Goal: Navigation & Orientation: Find specific page/section

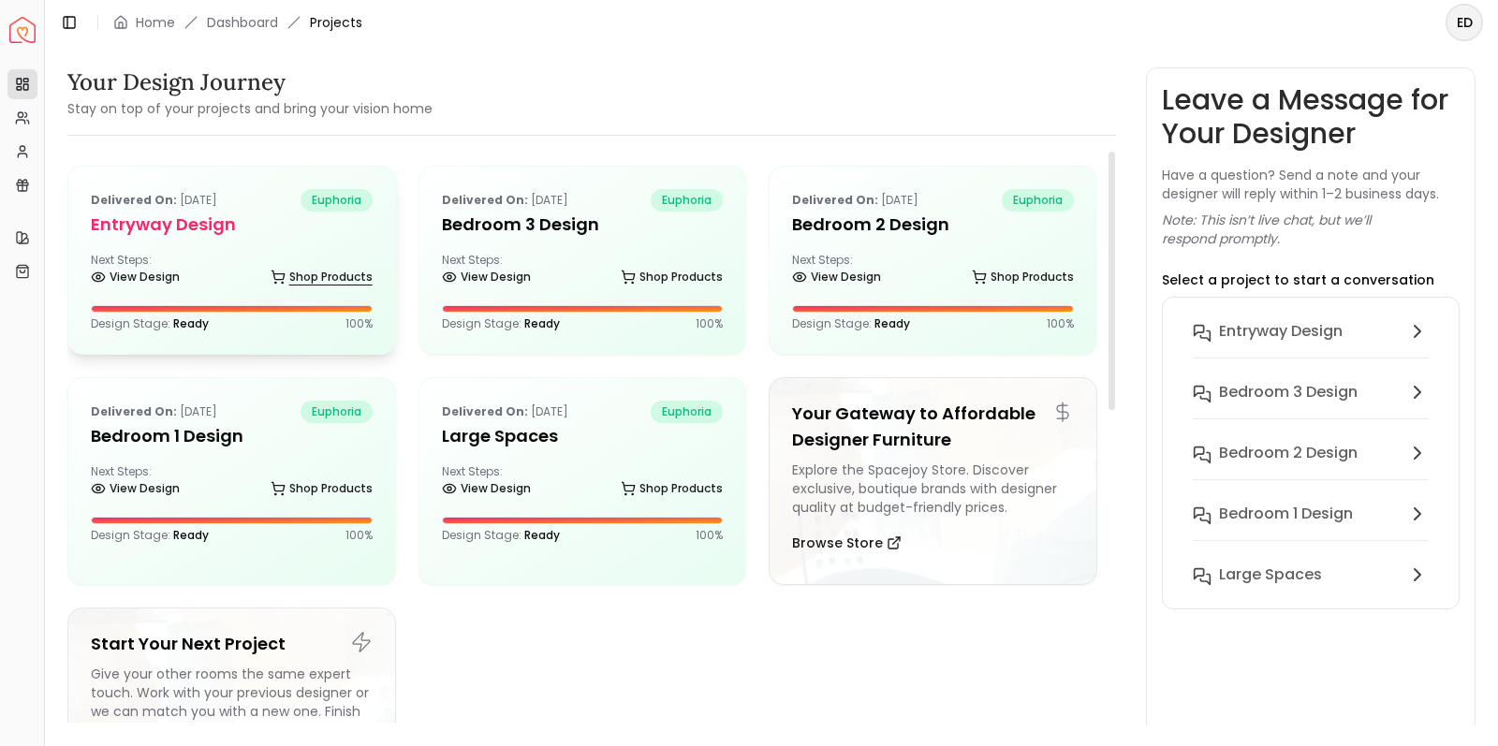
click at [293, 267] on link "Shop Products" at bounding box center [322, 277] width 102 height 26
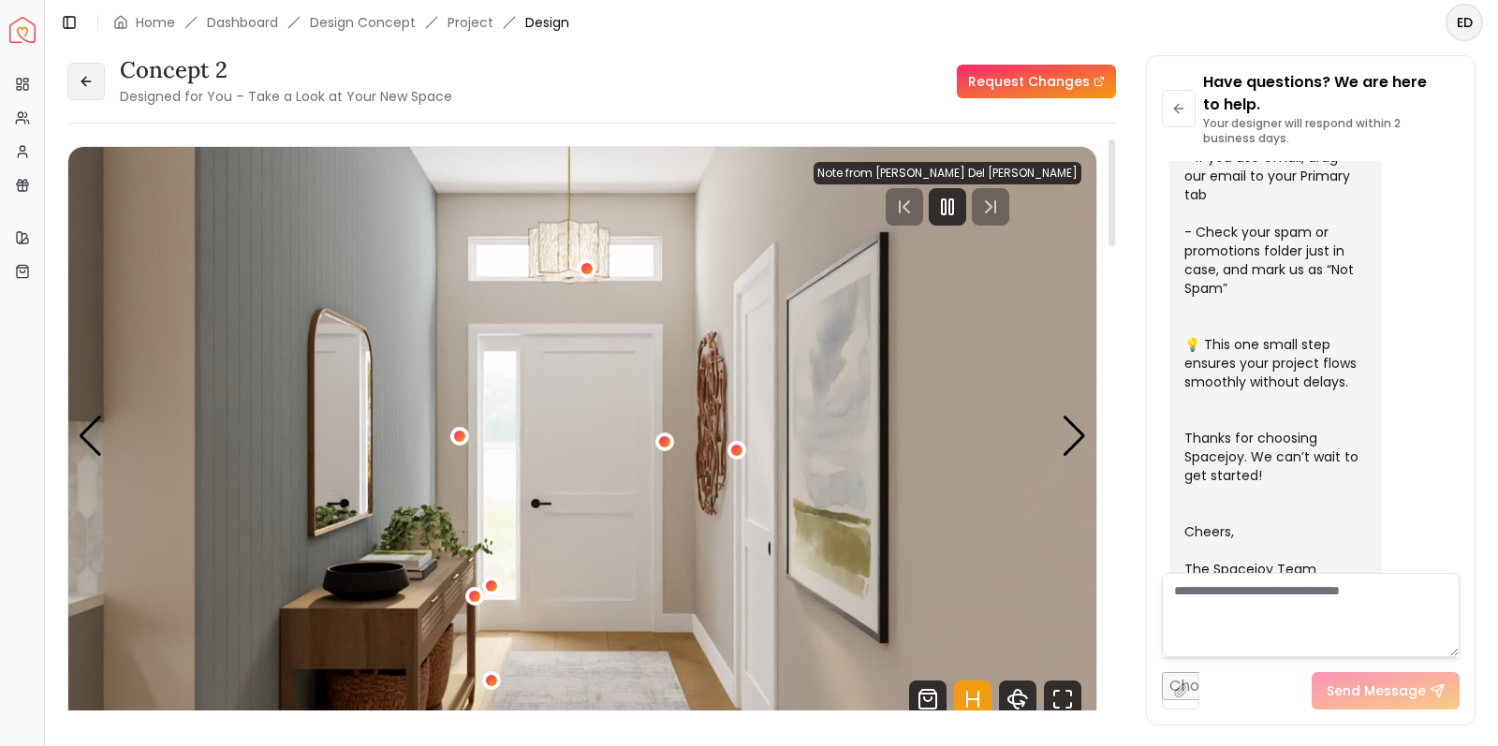
click at [85, 85] on icon at bounding box center [83, 81] width 5 height 8
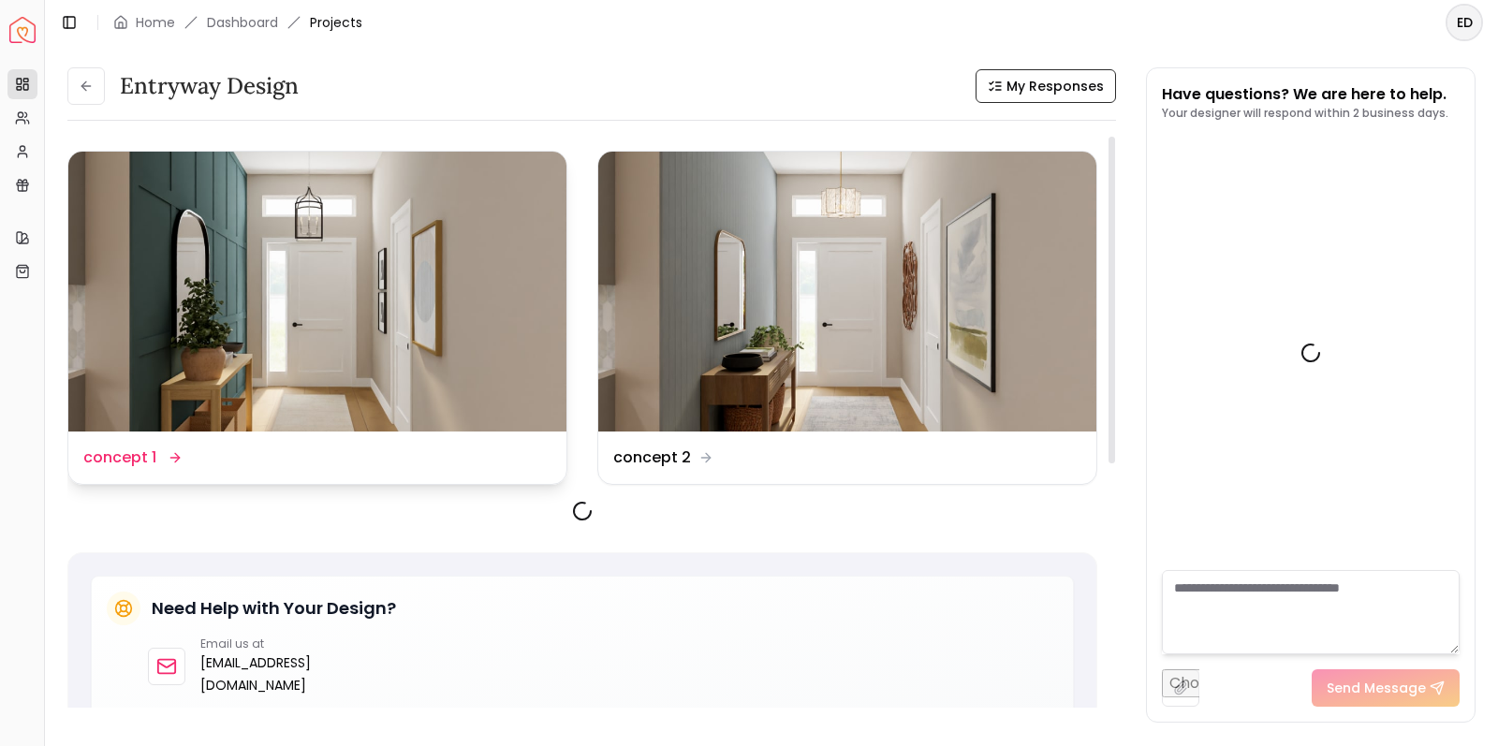
scroll to position [577, 0]
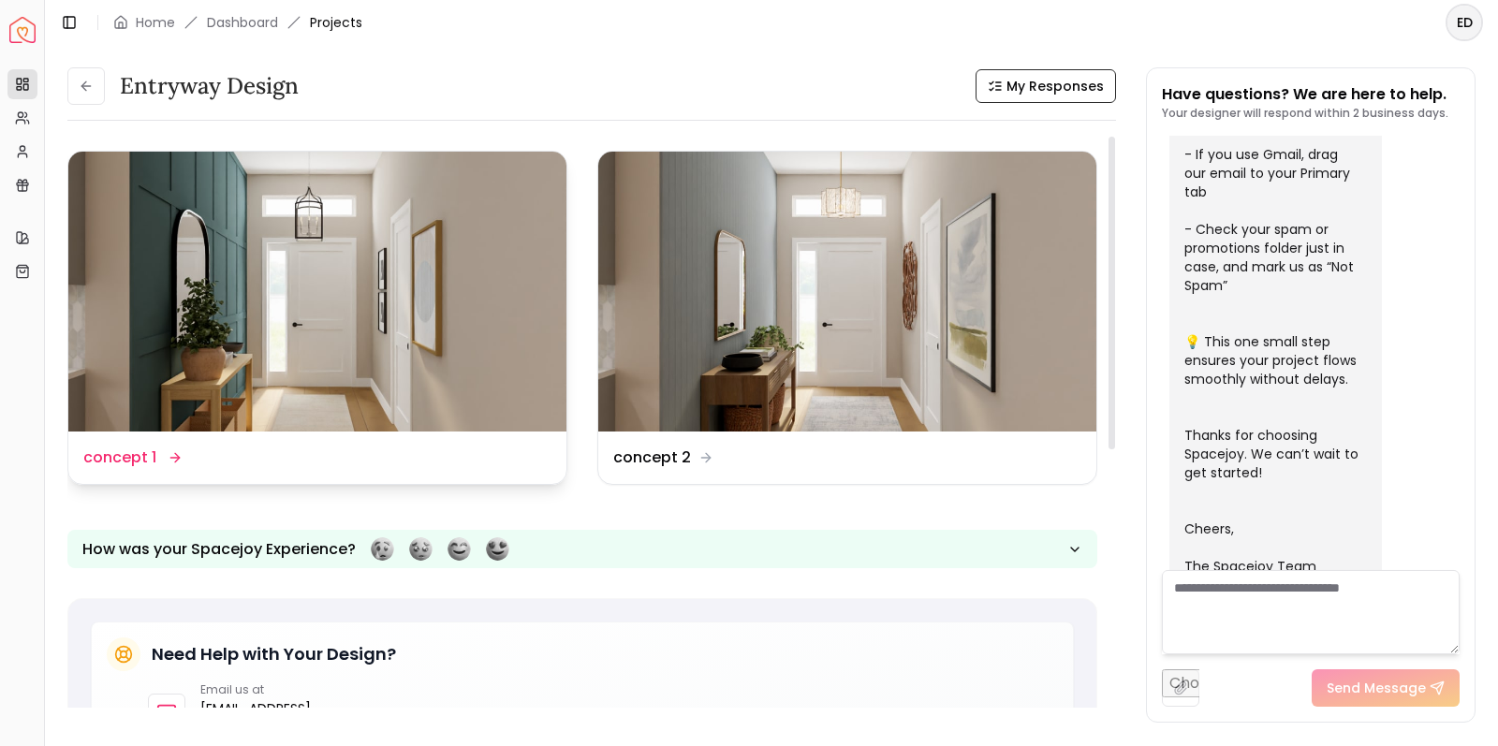
click at [371, 305] on img at bounding box center [317, 292] width 498 height 280
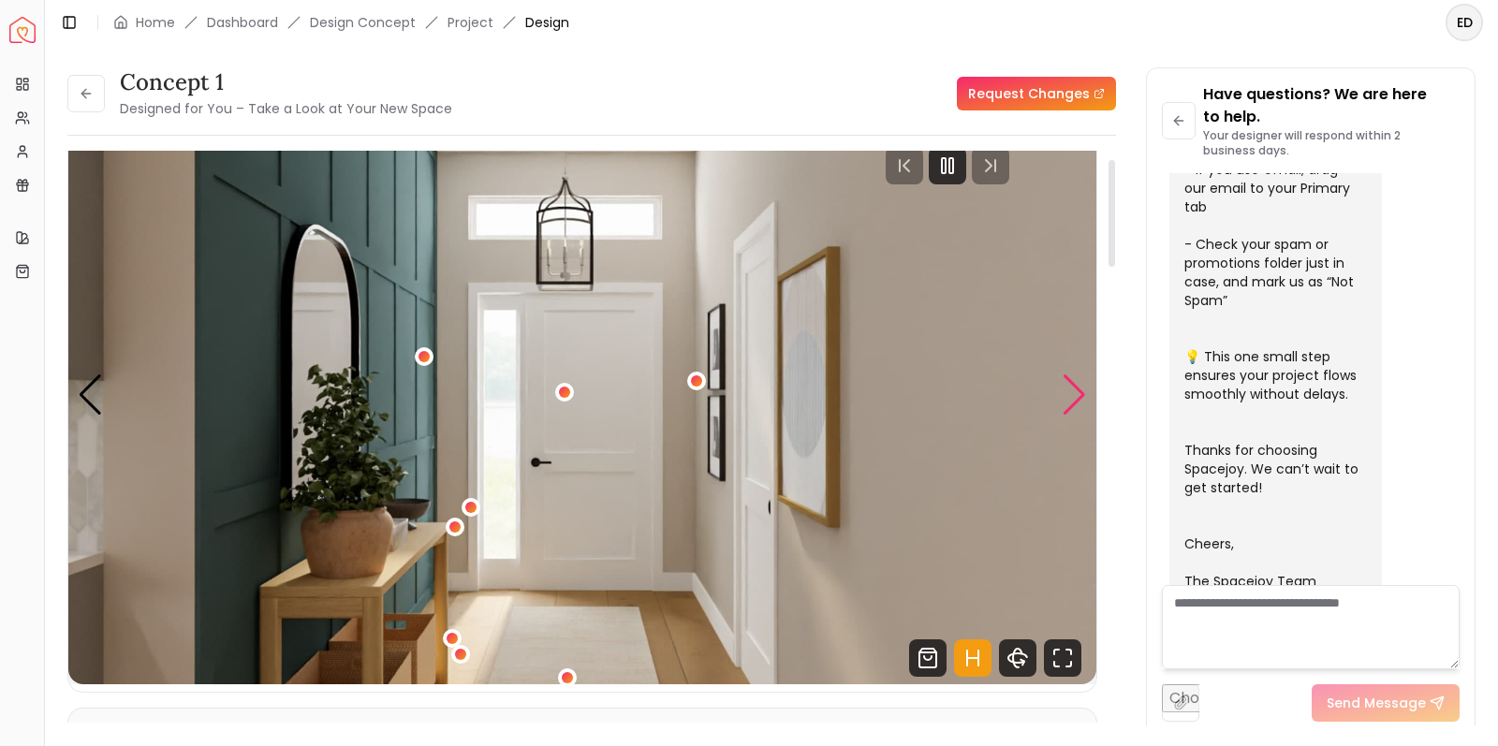
scroll to position [45, 0]
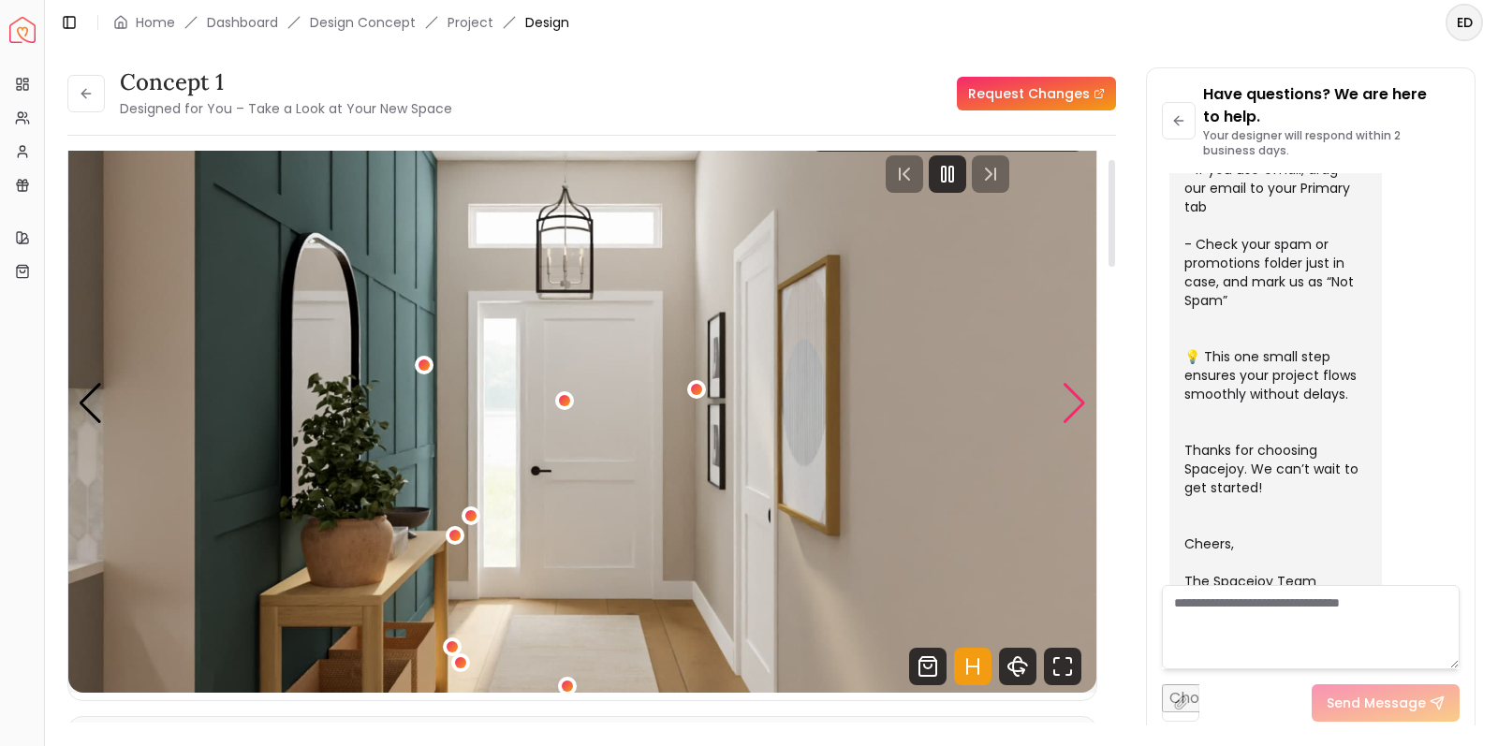
click at [1073, 400] on div "Next slide" at bounding box center [1074, 403] width 25 height 41
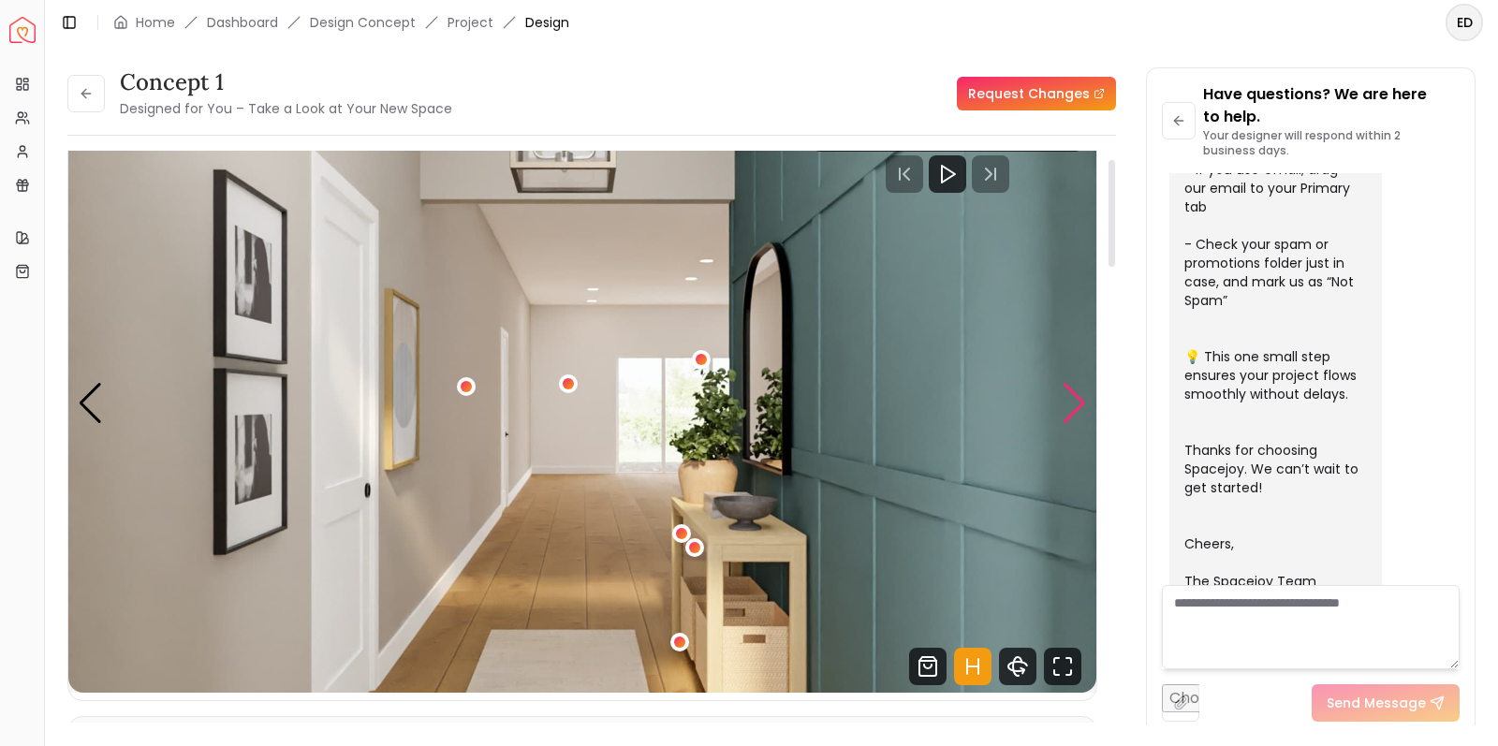
click at [1073, 400] on div "Next slide" at bounding box center [1074, 403] width 25 height 41
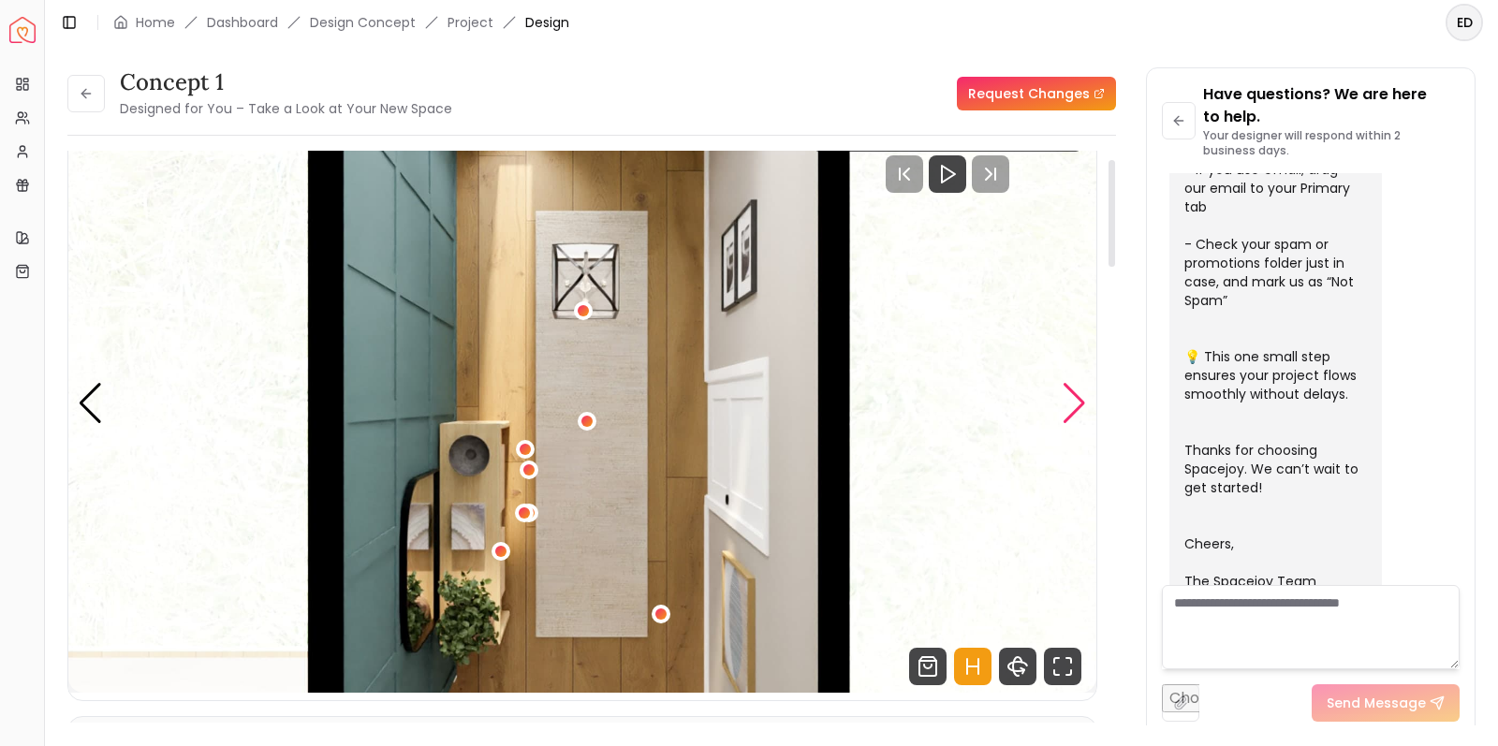
click at [1073, 400] on div "Next slide" at bounding box center [1074, 403] width 25 height 41
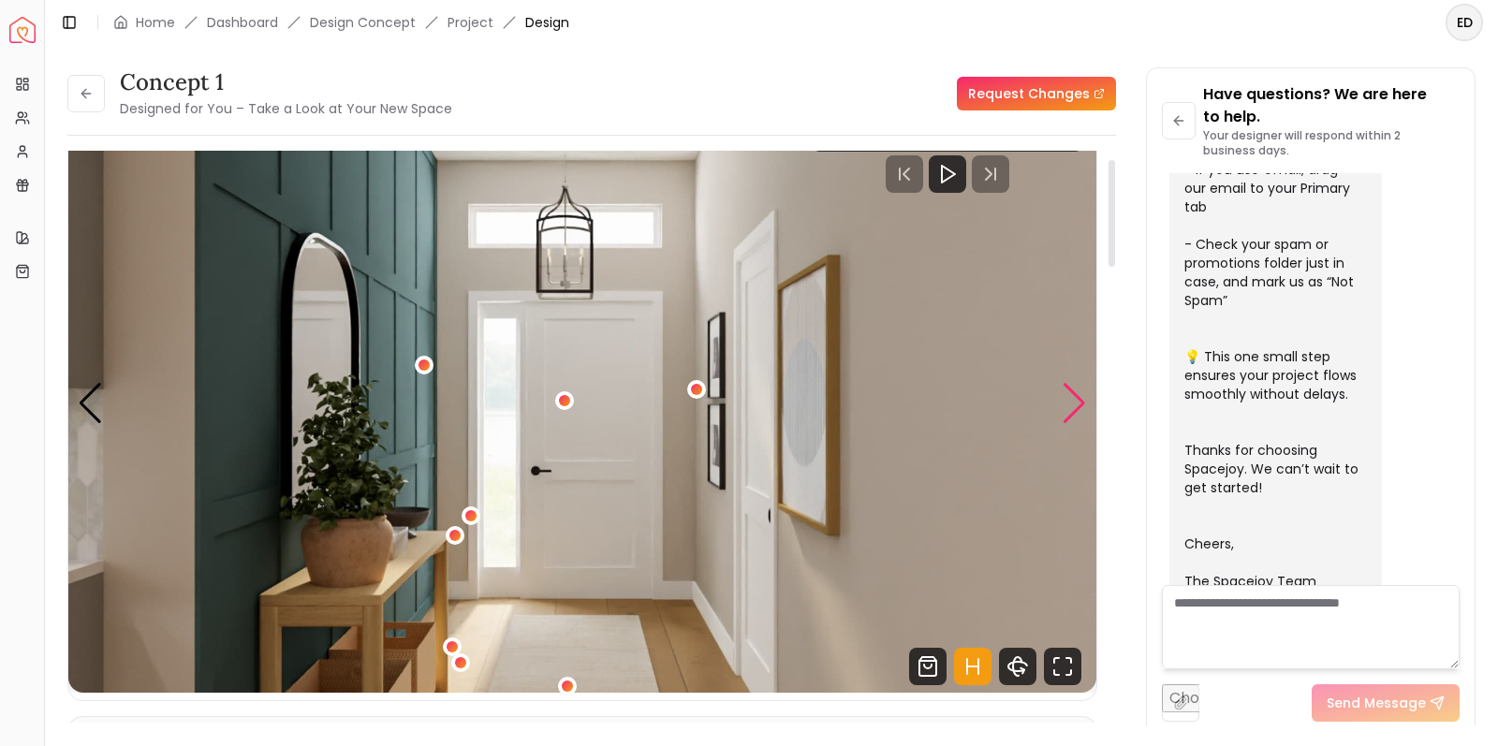
click at [1073, 400] on div "Next slide" at bounding box center [1074, 403] width 25 height 41
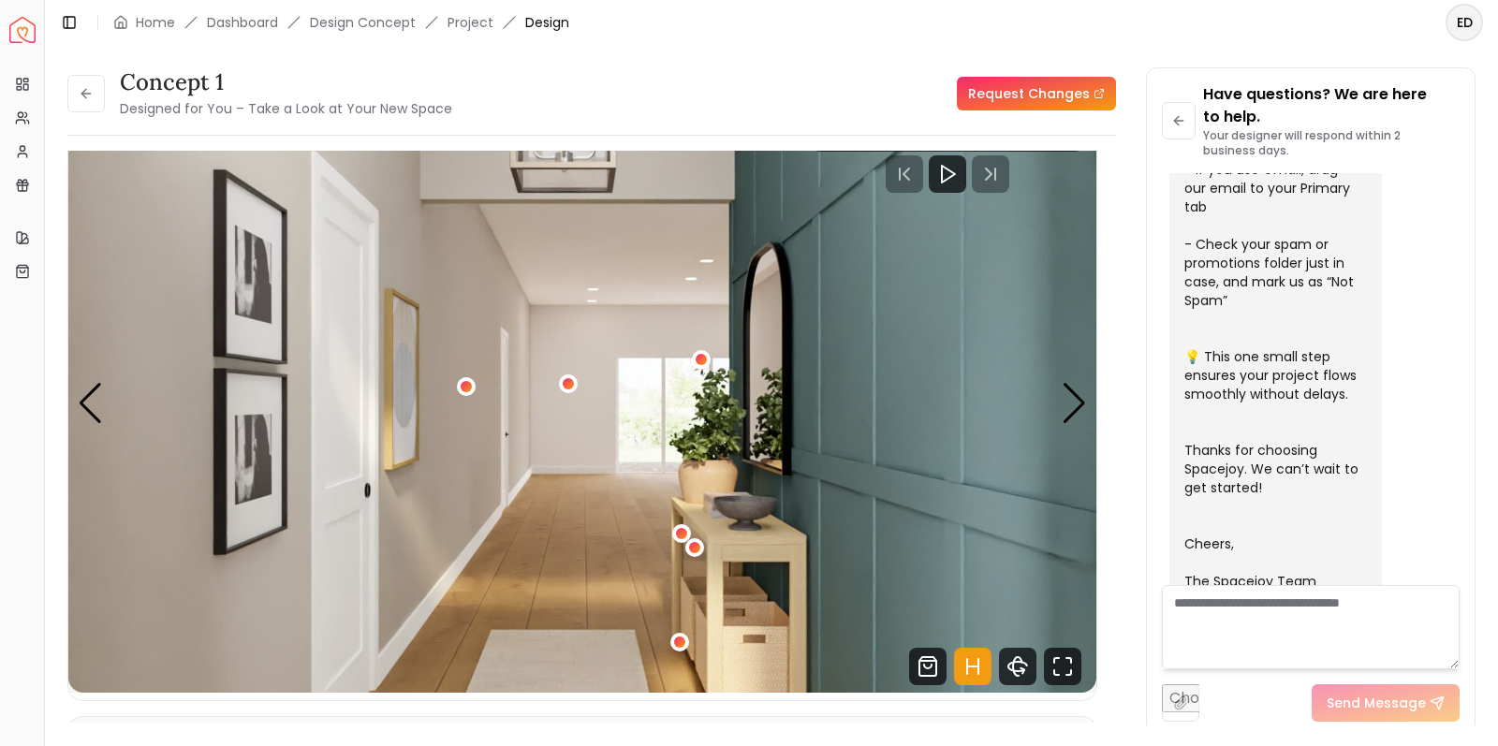
drag, startPoint x: 98, startPoint y: 103, endPoint x: 101, endPoint y: 119, distance: 16.2
click at [98, 103] on button at bounding box center [85, 93] width 37 height 37
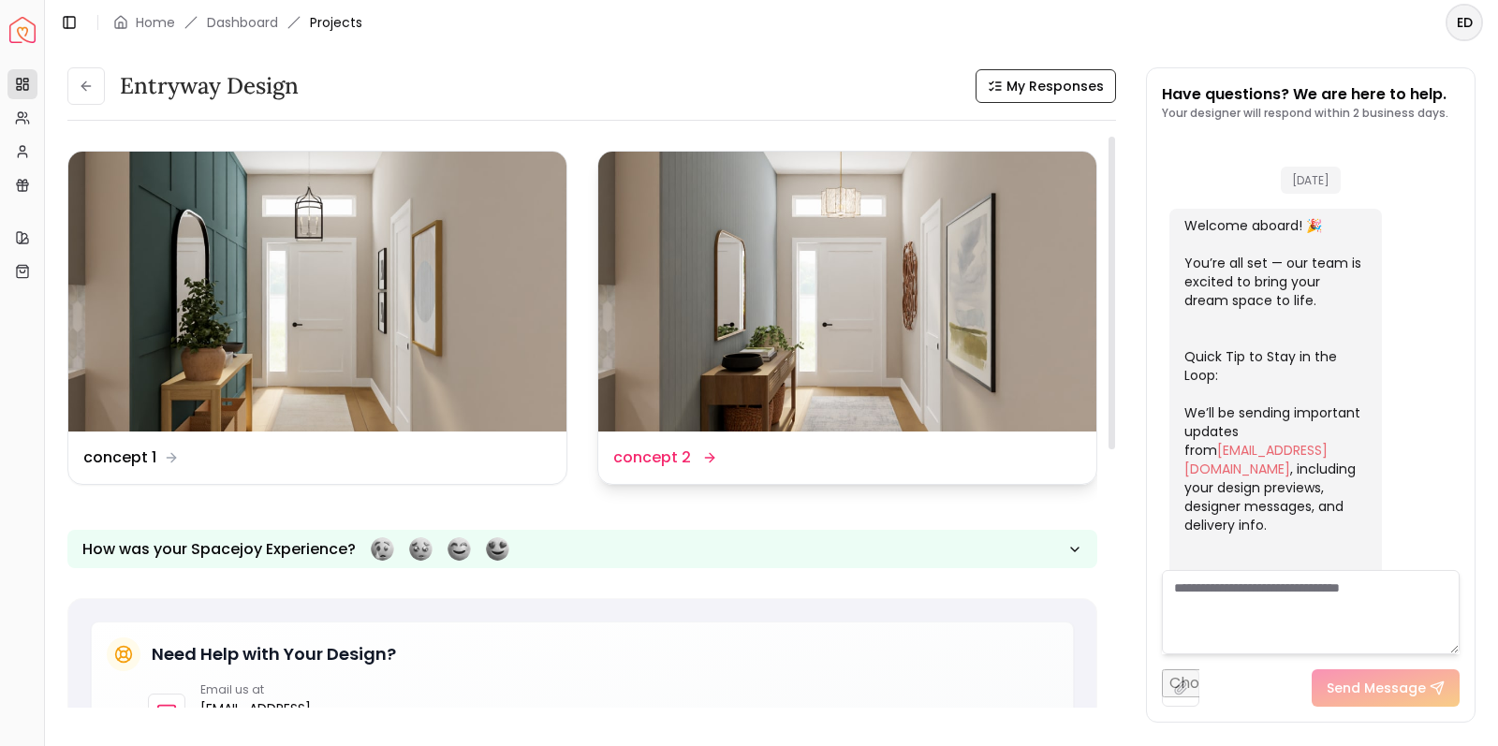
scroll to position [577, 0]
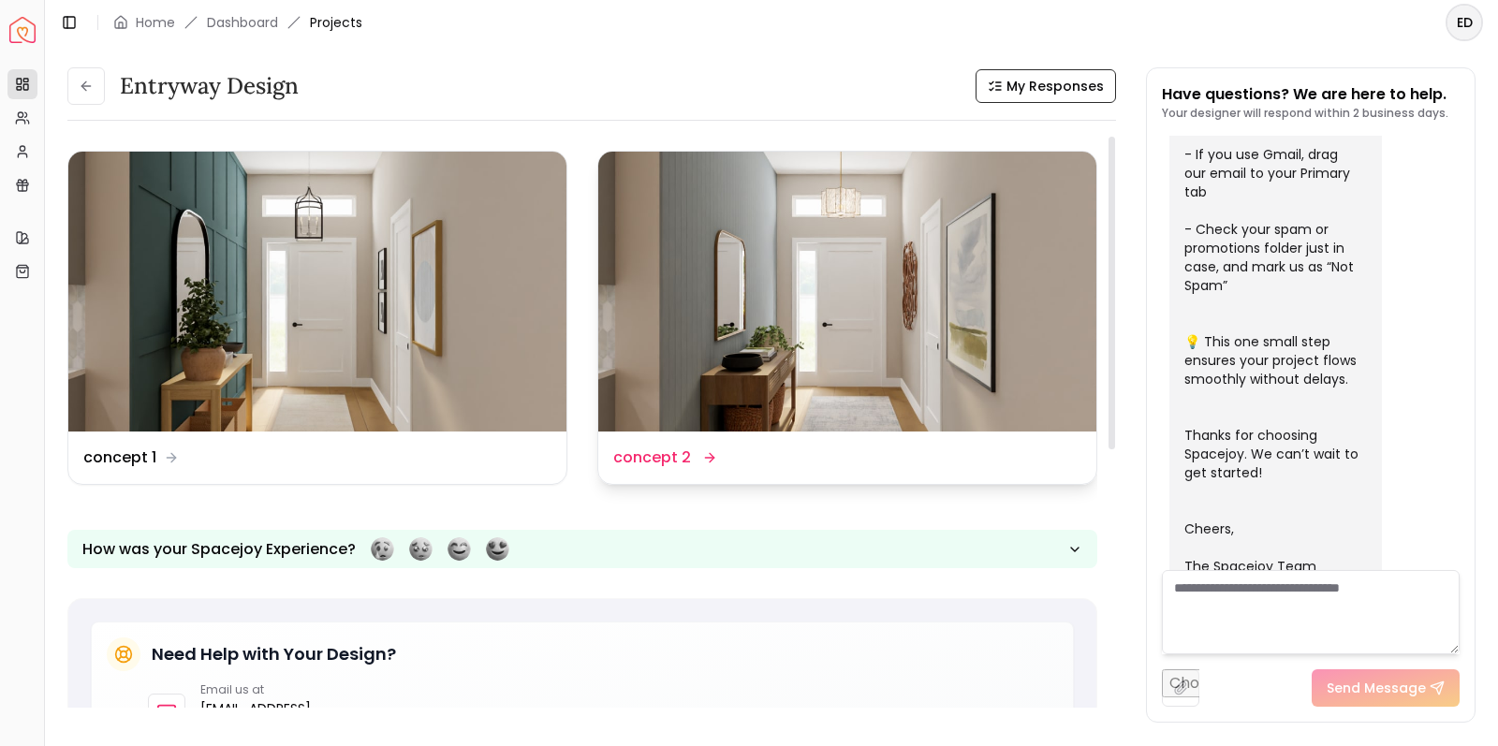
click at [742, 339] on img at bounding box center [847, 292] width 498 height 280
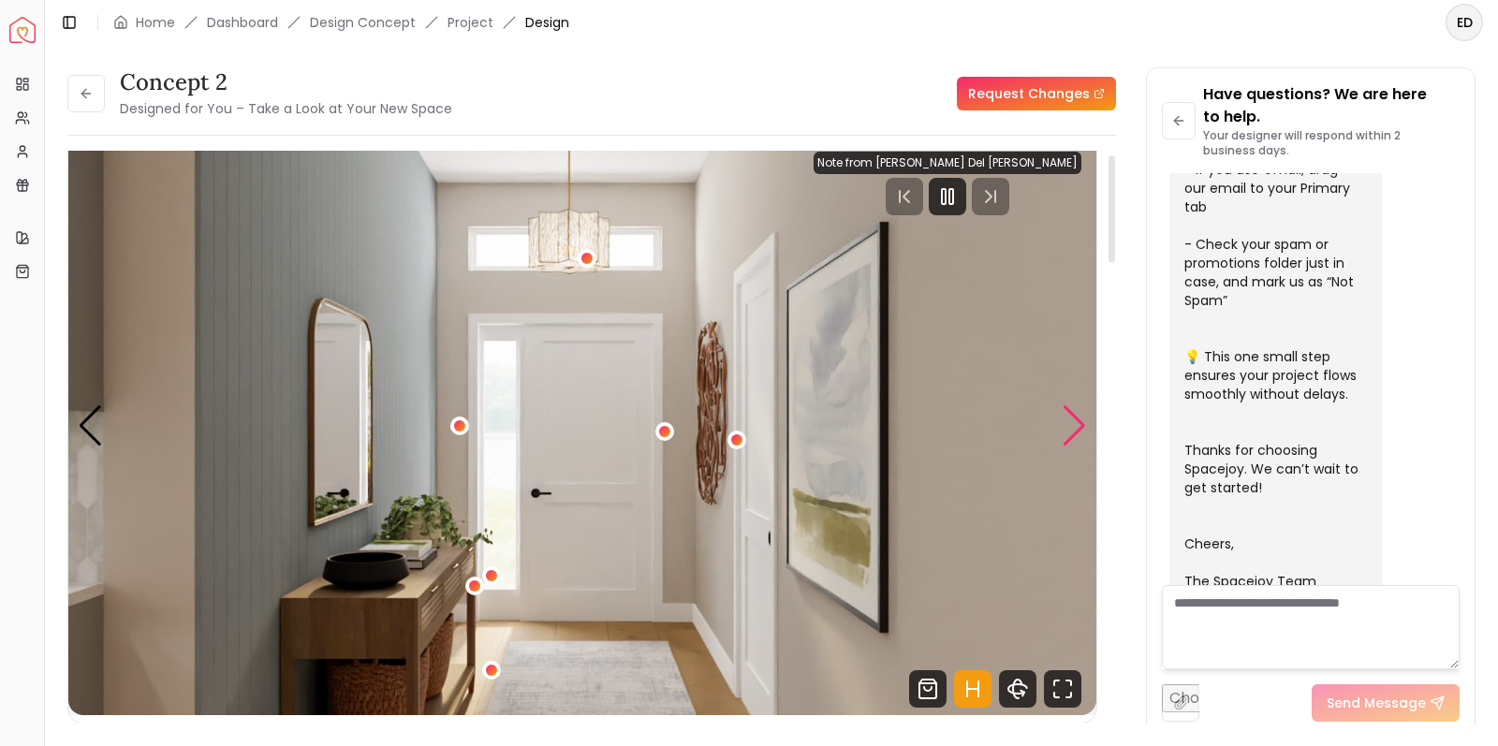
scroll to position [20, 0]
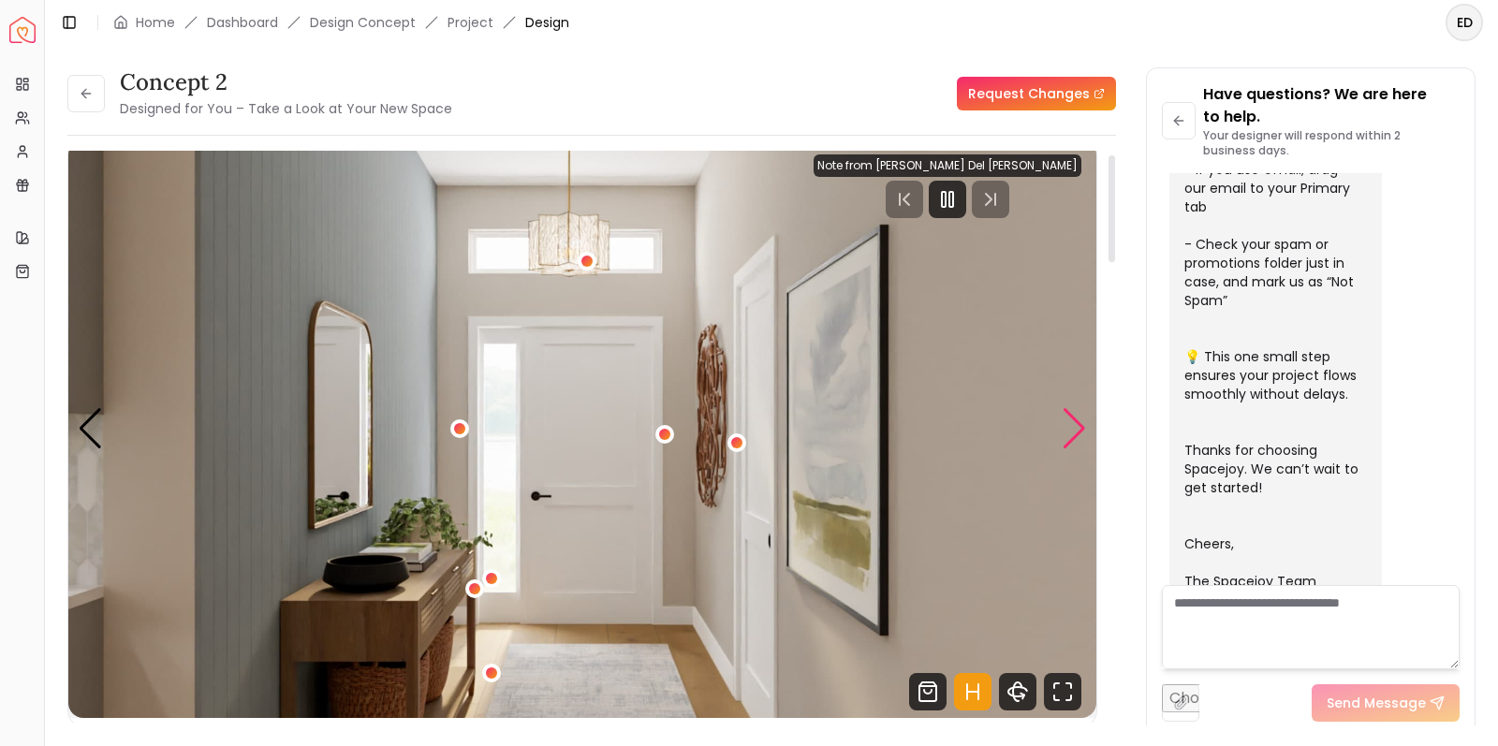
click at [1072, 433] on div "Next slide" at bounding box center [1074, 428] width 25 height 41
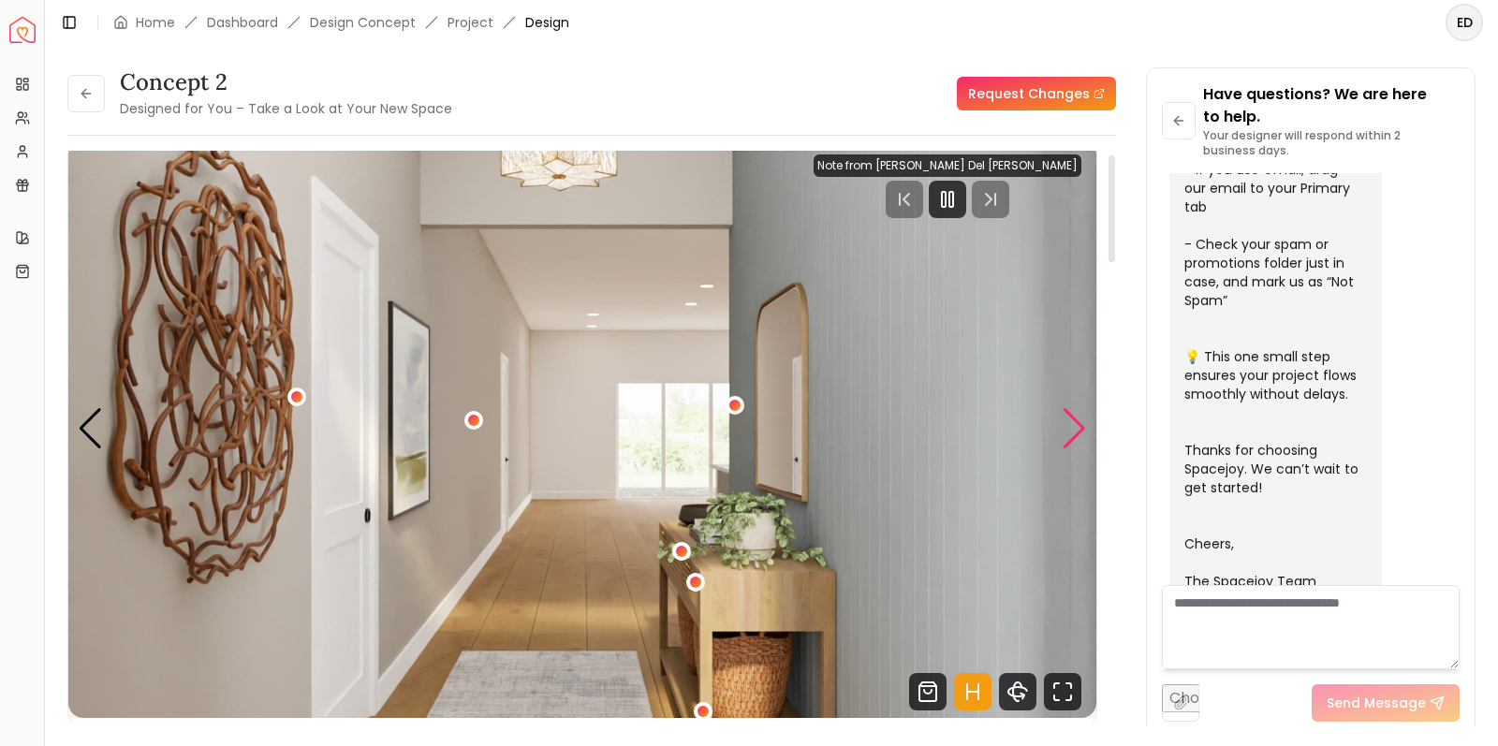
click at [1072, 433] on div "Next slide" at bounding box center [1074, 428] width 25 height 41
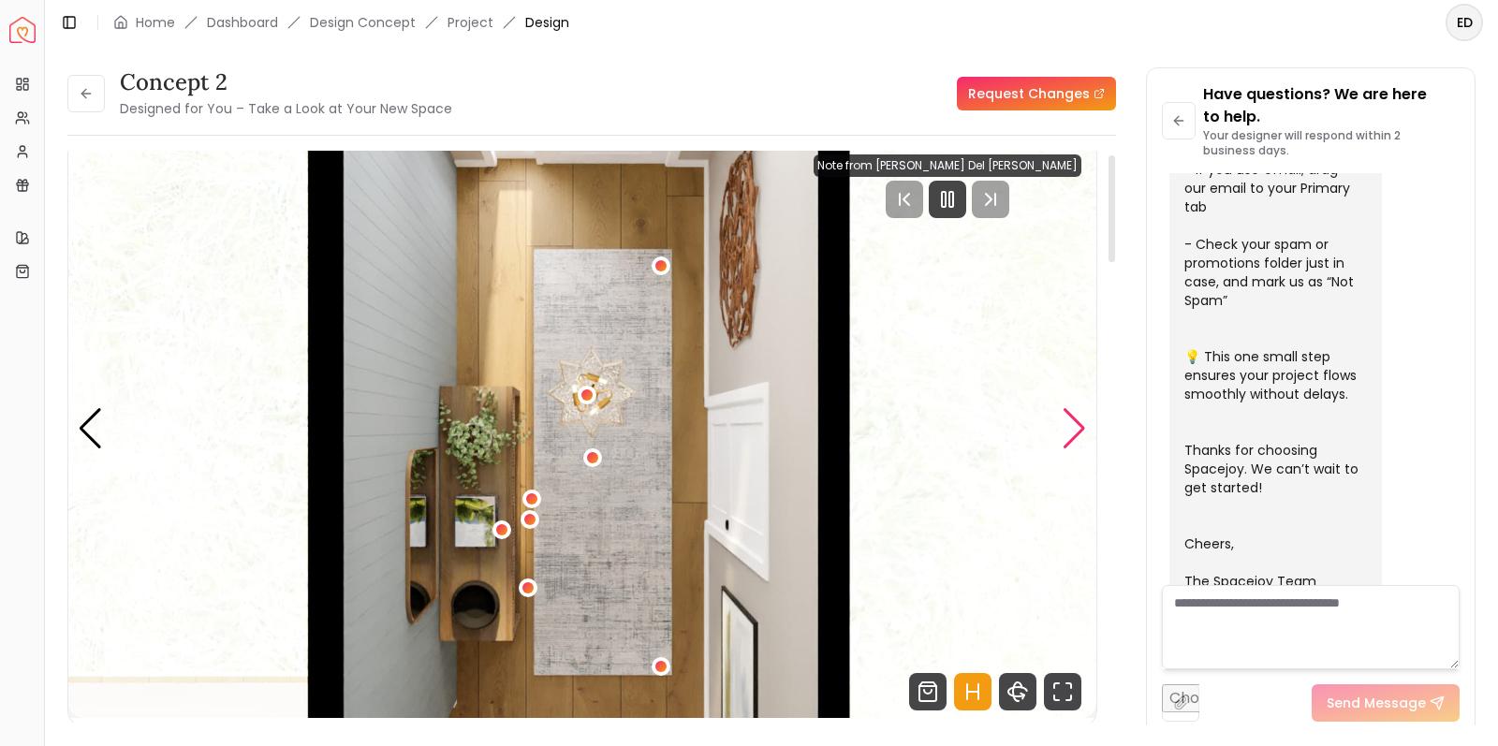
click at [1072, 433] on div "Next slide" at bounding box center [1074, 428] width 25 height 41
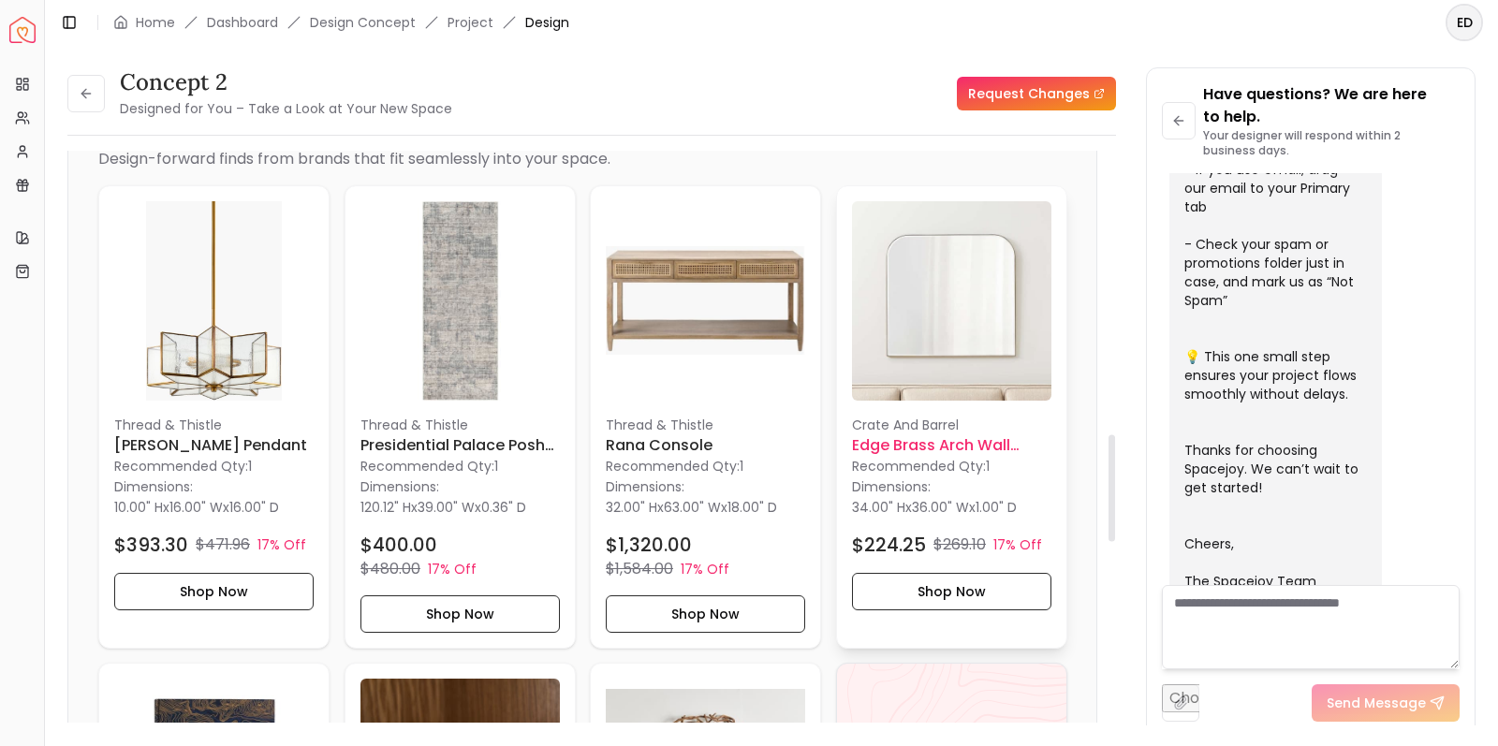
scroll to position [1518, 0]
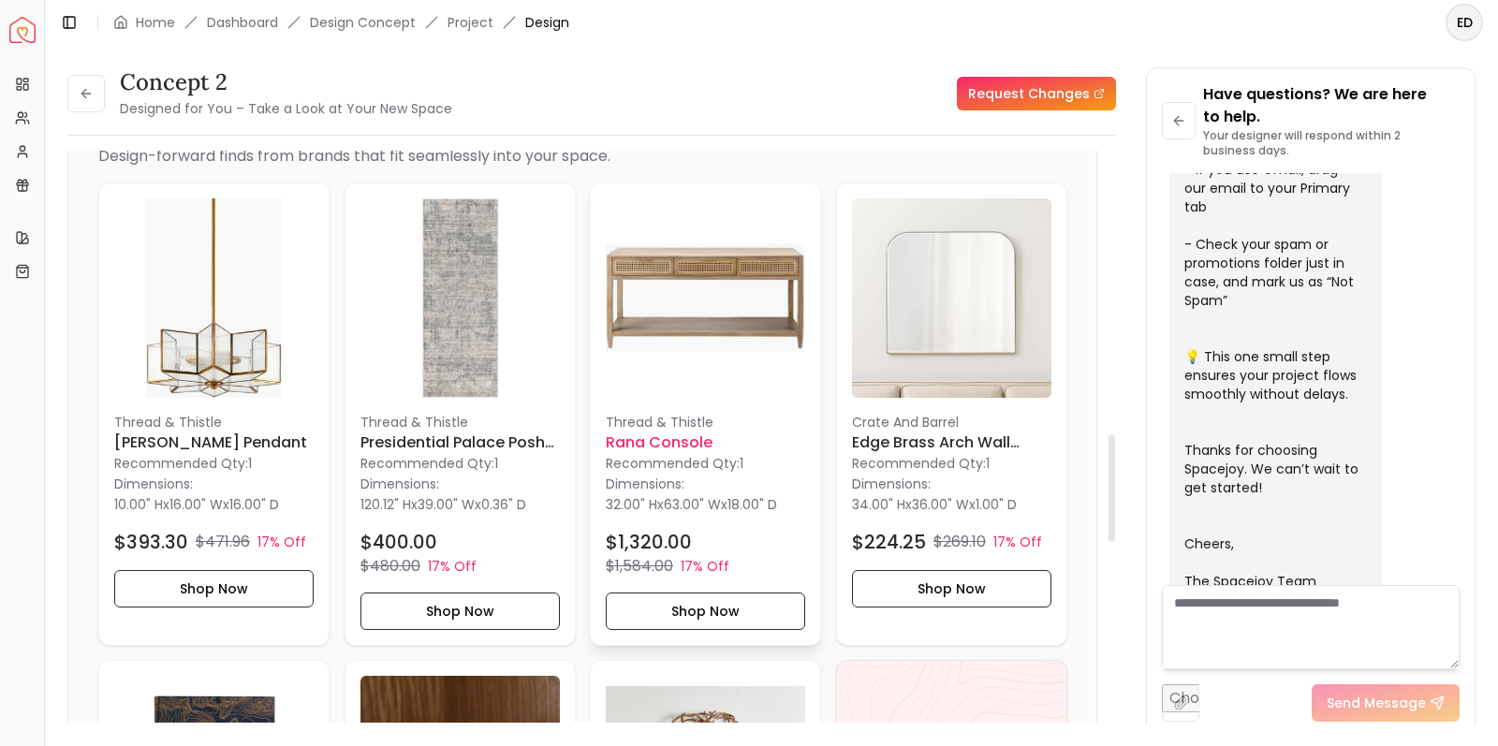
click at [763, 319] on img at bounding box center [705, 298] width 199 height 199
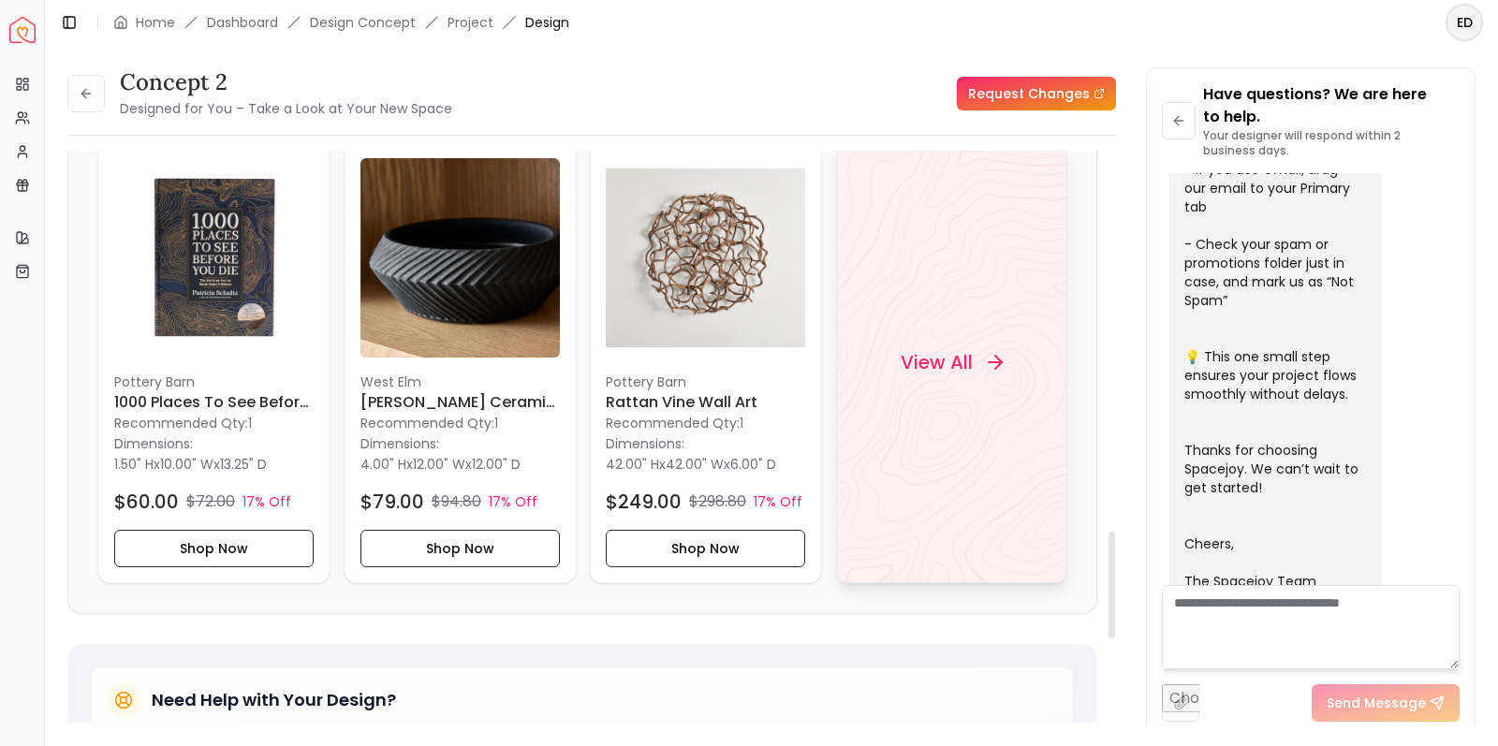
scroll to position [2066, 0]
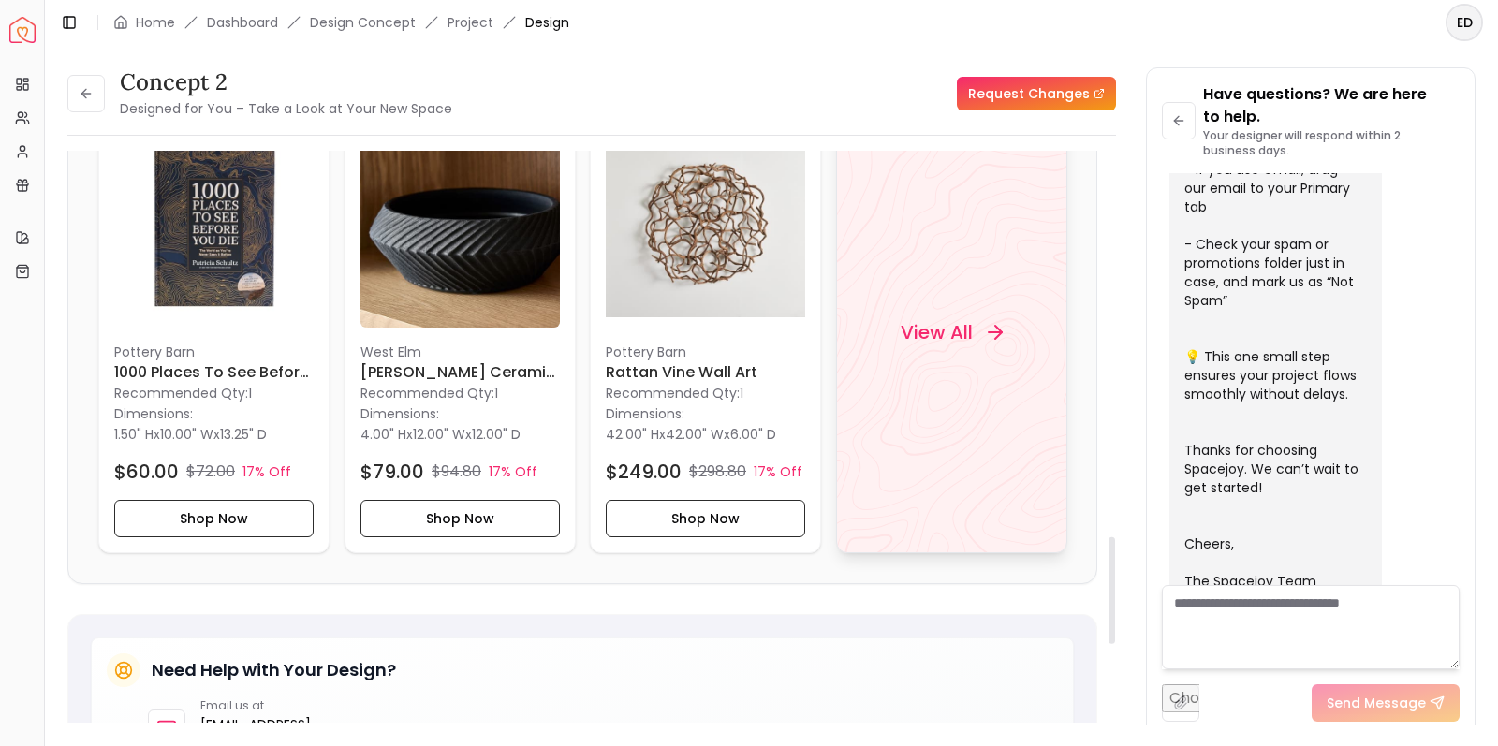
click at [944, 341] on h4 "View All" at bounding box center [936, 332] width 72 height 26
click at [95, 95] on button at bounding box center [85, 93] width 37 height 37
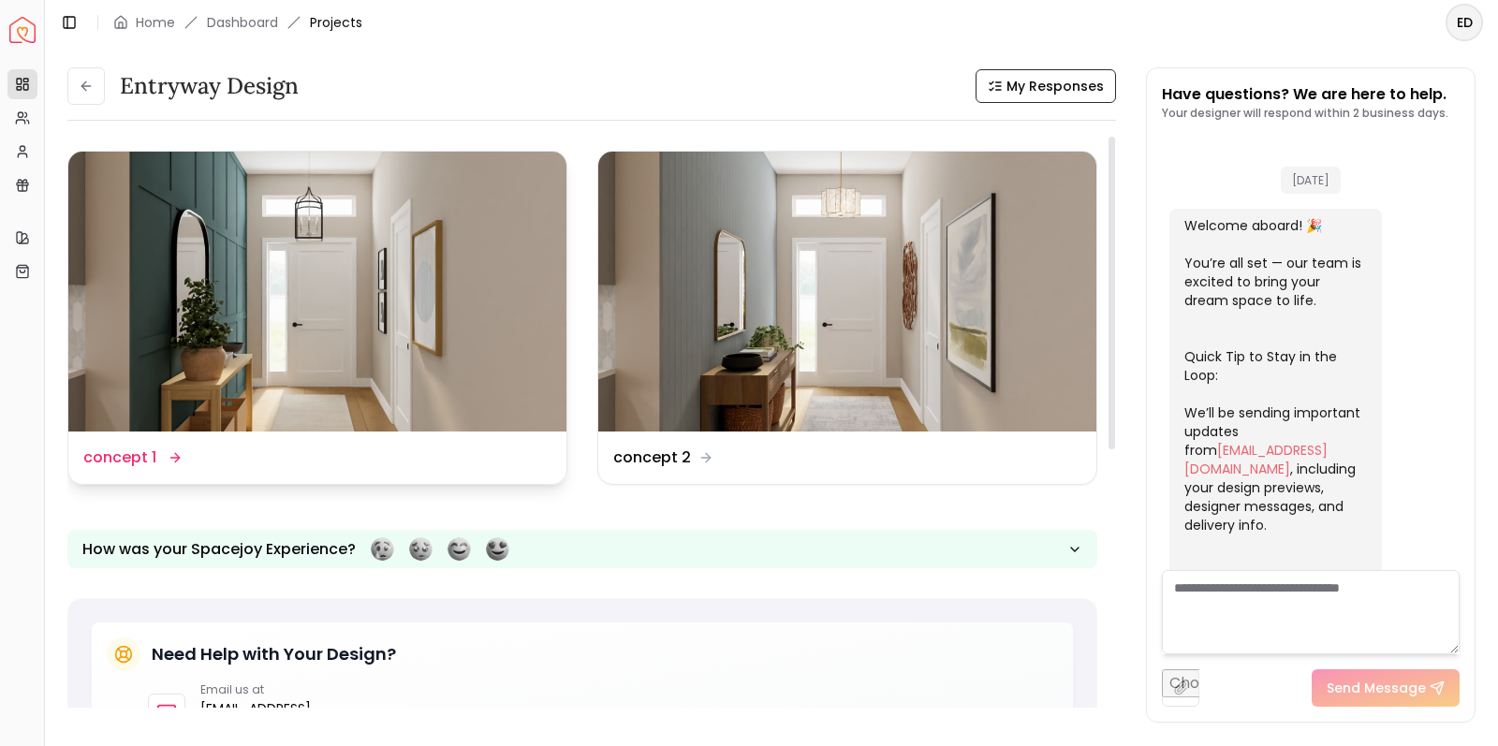
scroll to position [577, 0]
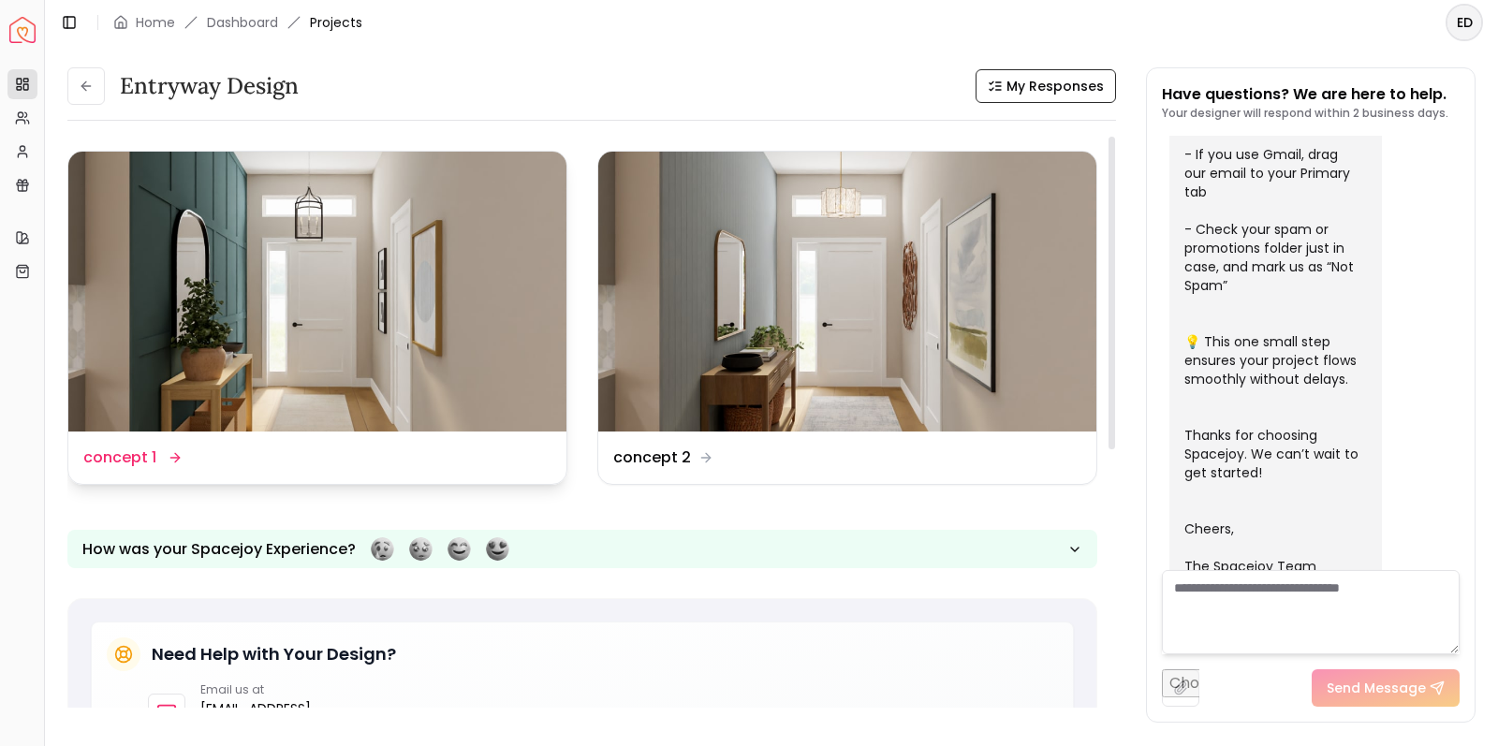
click at [374, 258] on img at bounding box center [317, 292] width 498 height 280
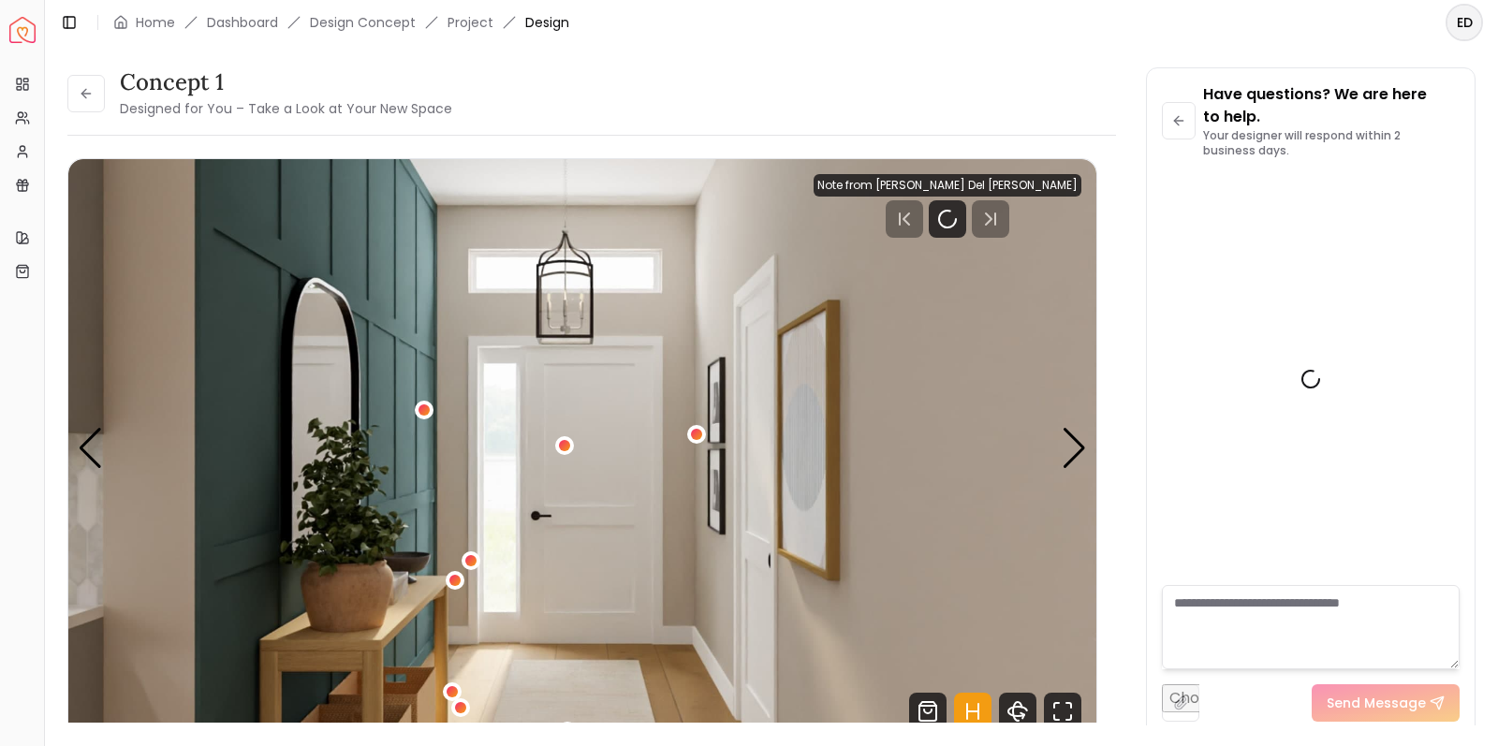
scroll to position [599, 0]
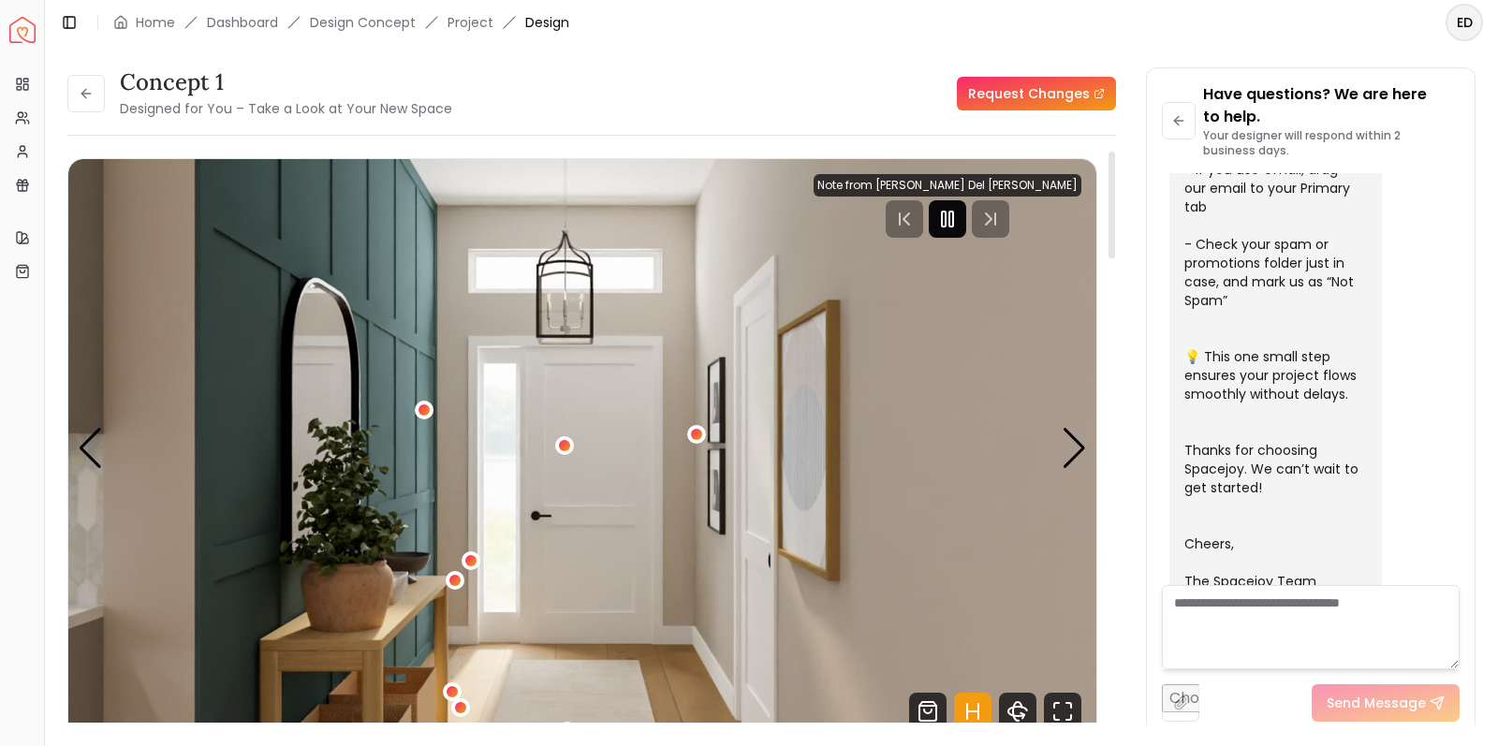
click at [959, 216] on icon "Pause" at bounding box center [948, 219] width 22 height 22
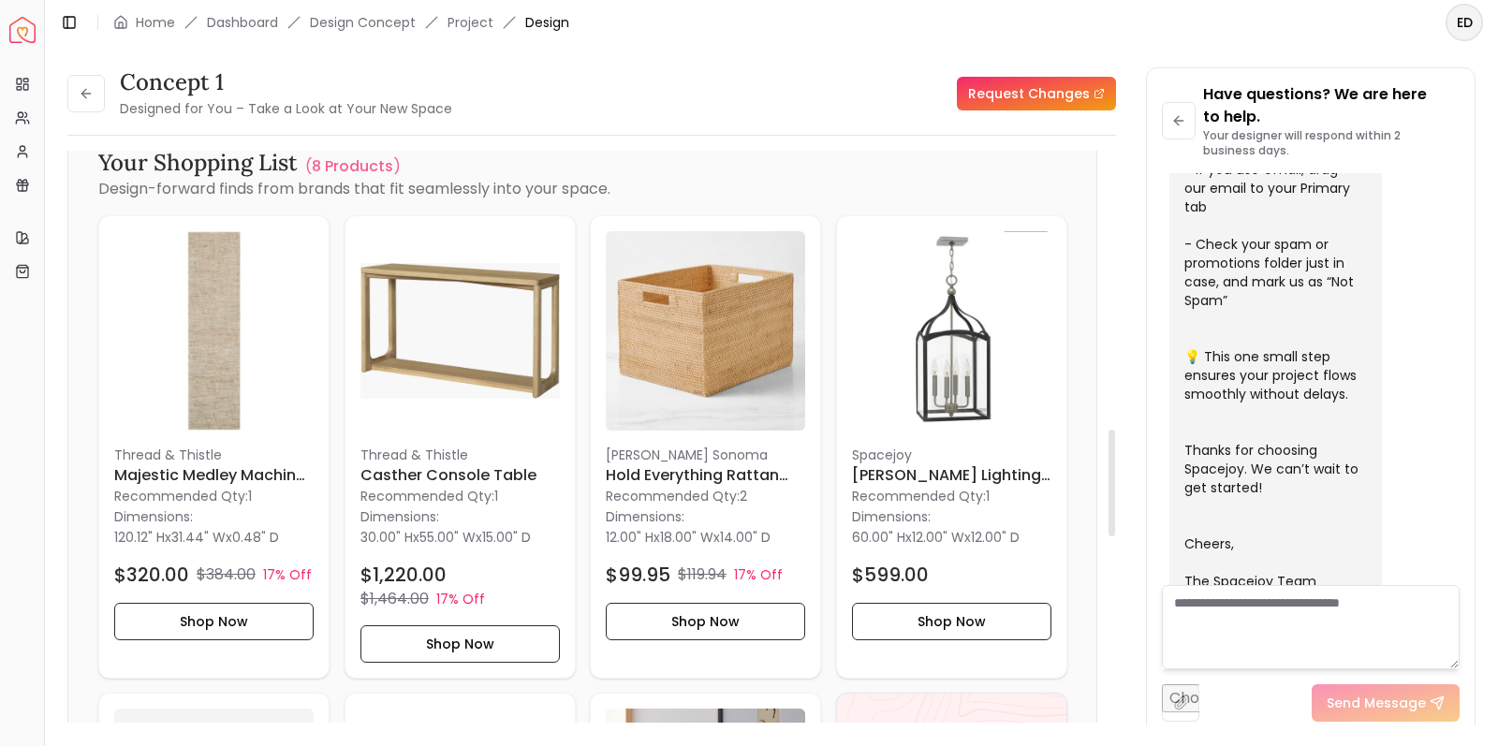
scroll to position [1490, 0]
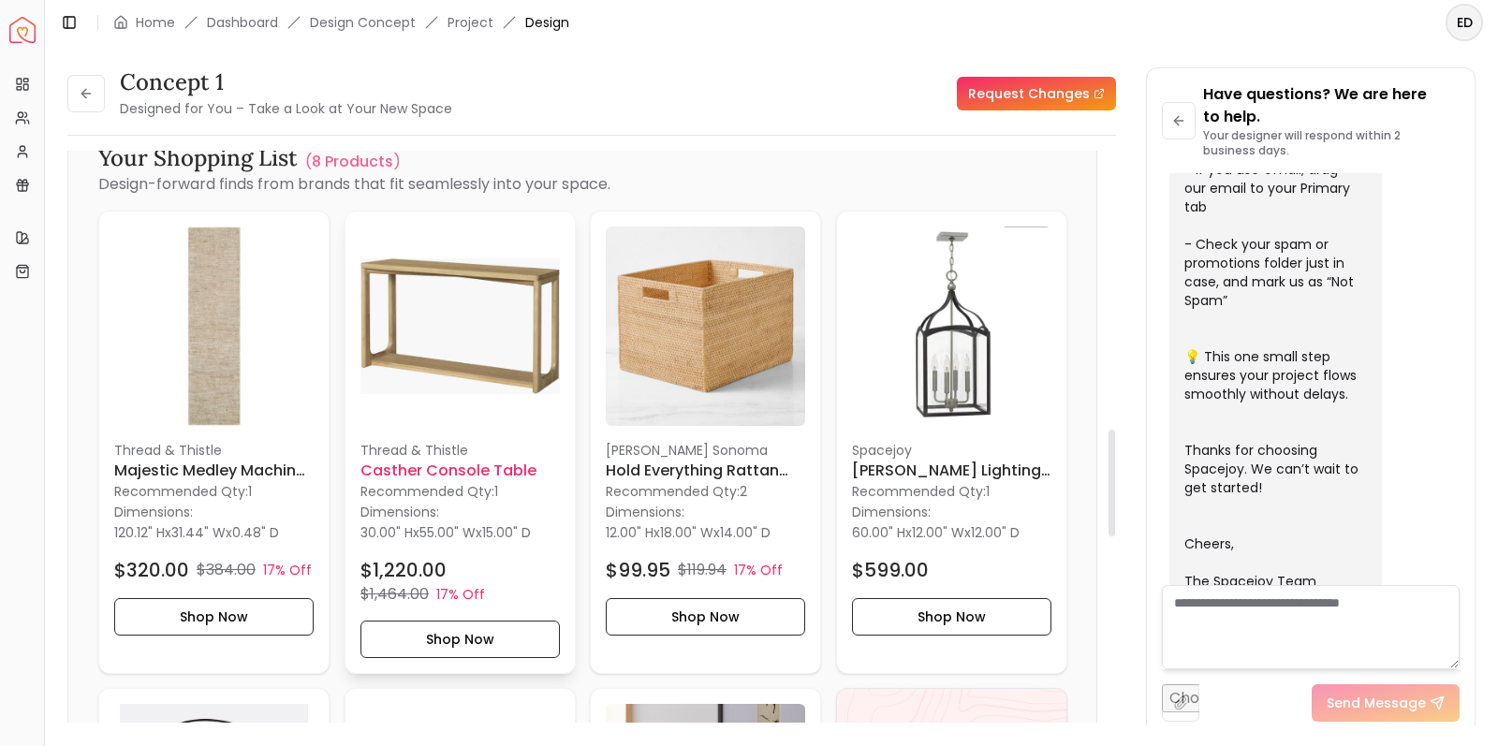
click at [465, 362] on img at bounding box center [460, 326] width 199 height 199
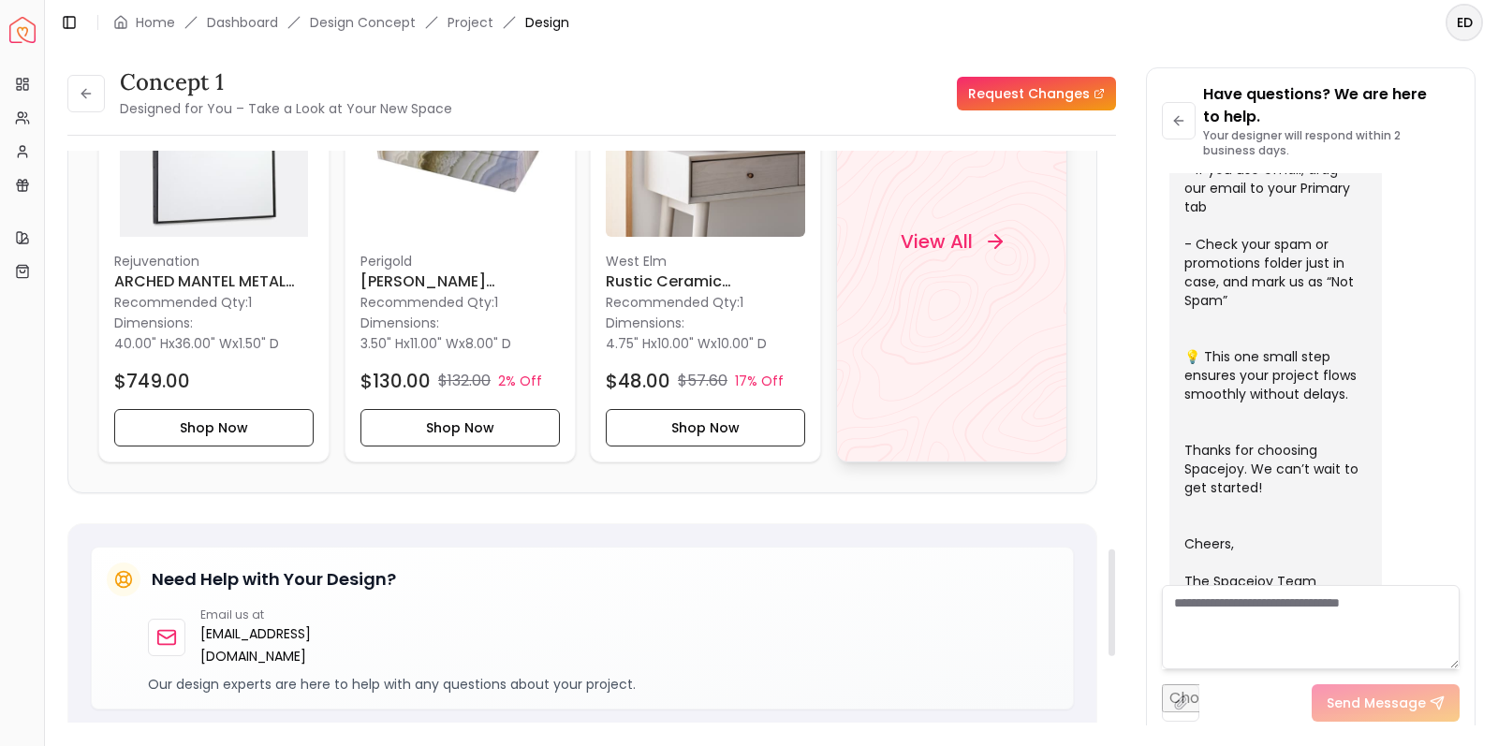
scroll to position [2132, 0]
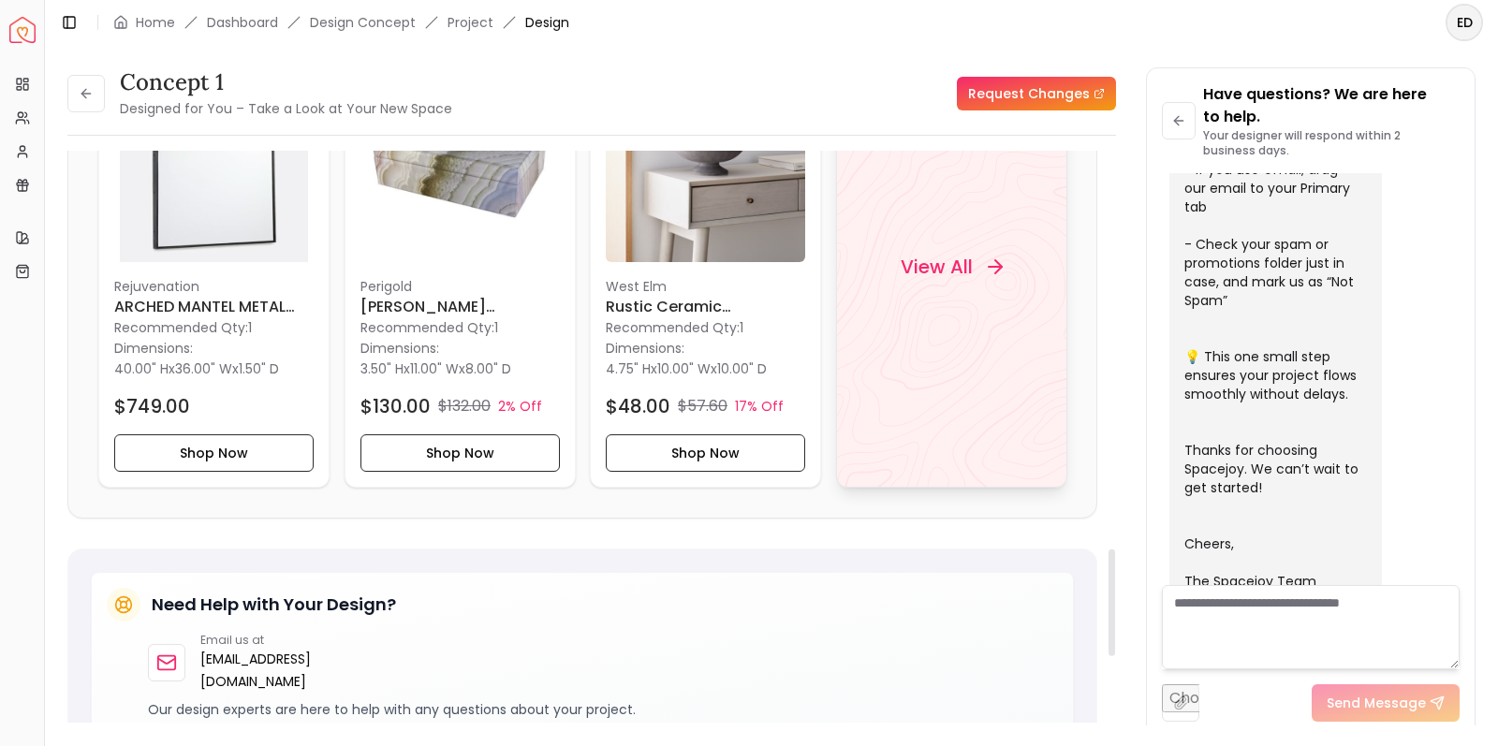
click at [943, 261] on h4 "View All" at bounding box center [936, 267] width 72 height 26
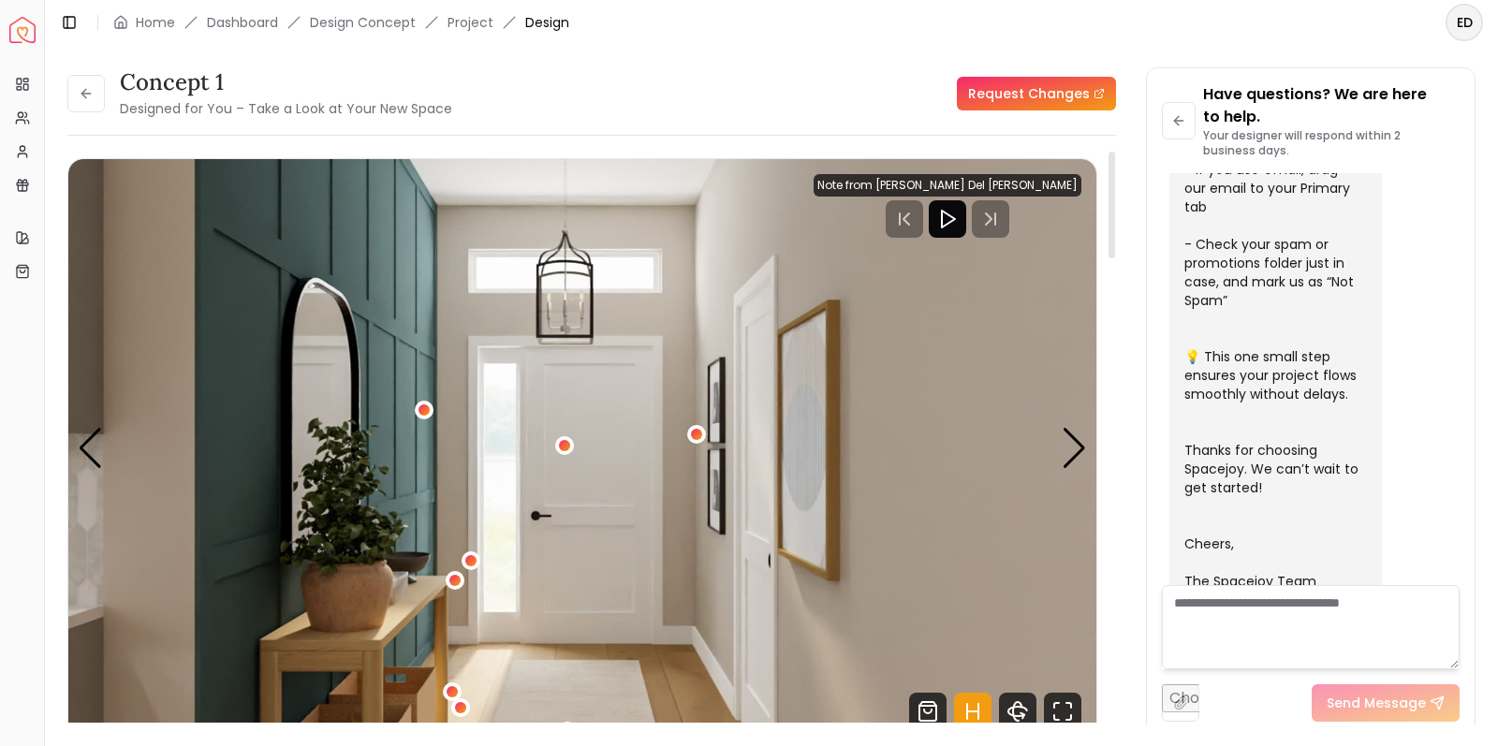
scroll to position [0, 0]
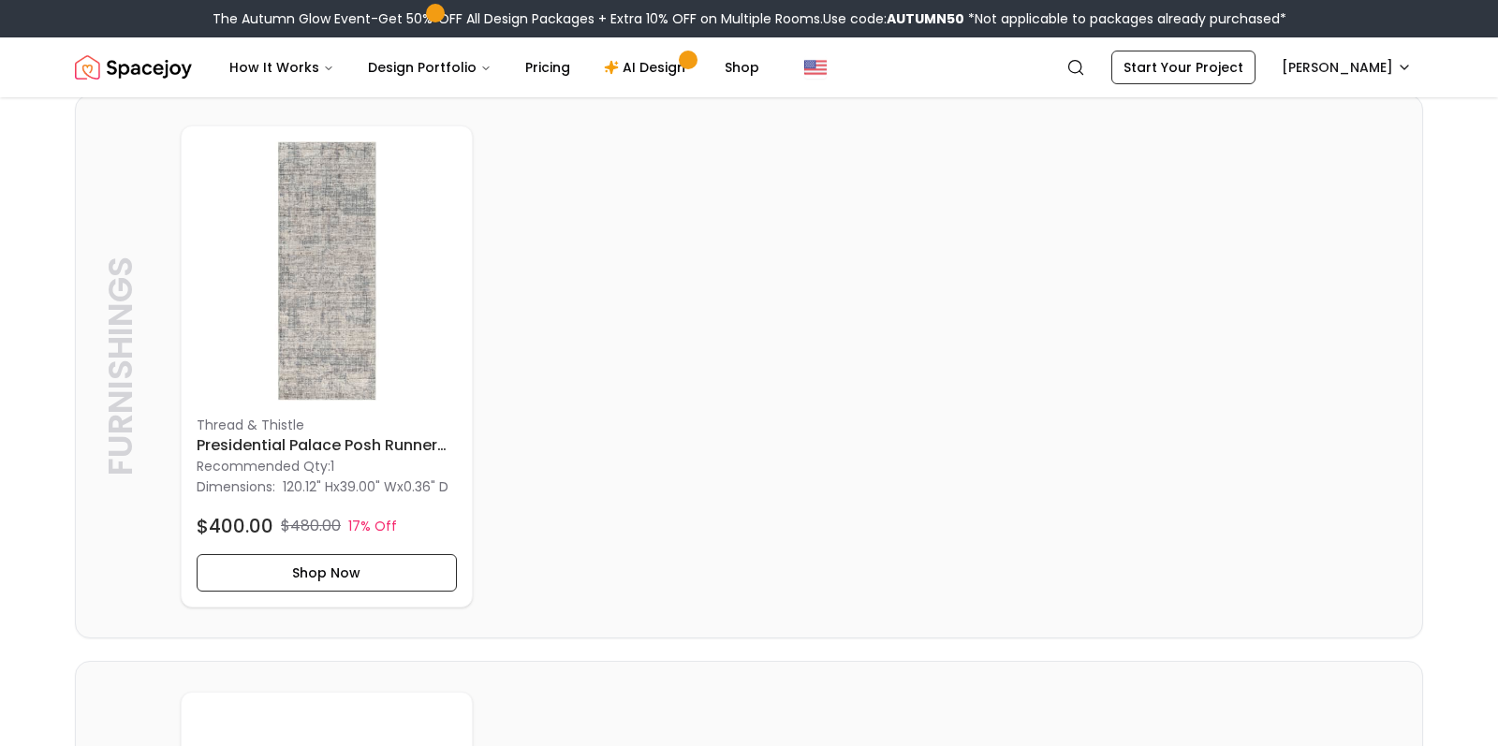
scroll to position [794, 0]
